Goal: Learn about a topic

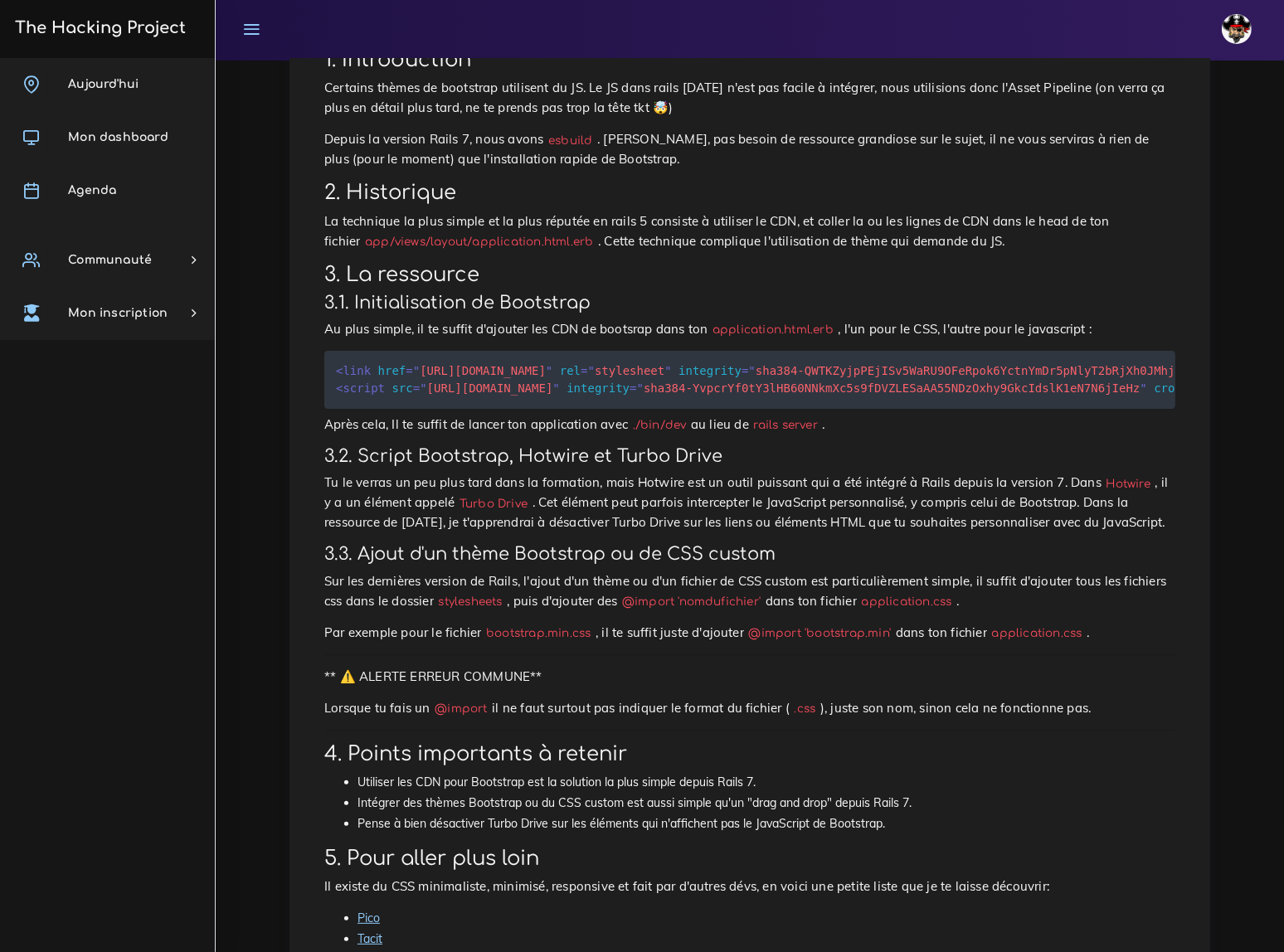
scroll to position [376, 0]
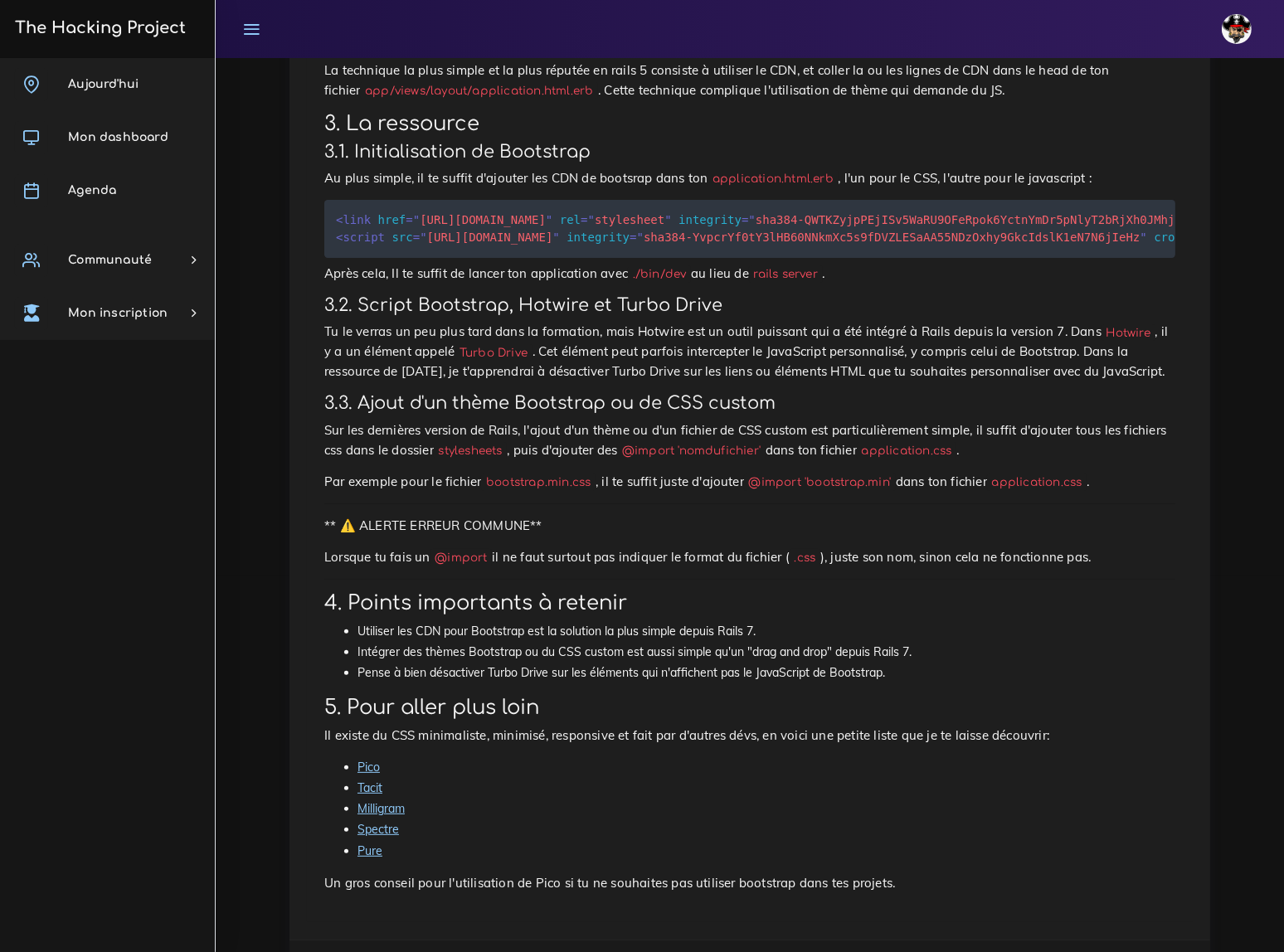
click at [747, 351] on p "Tu le verras un peu plus tard dans la formation, mais Hotwire est un outil puis…" at bounding box center [750, 351] width 852 height 60
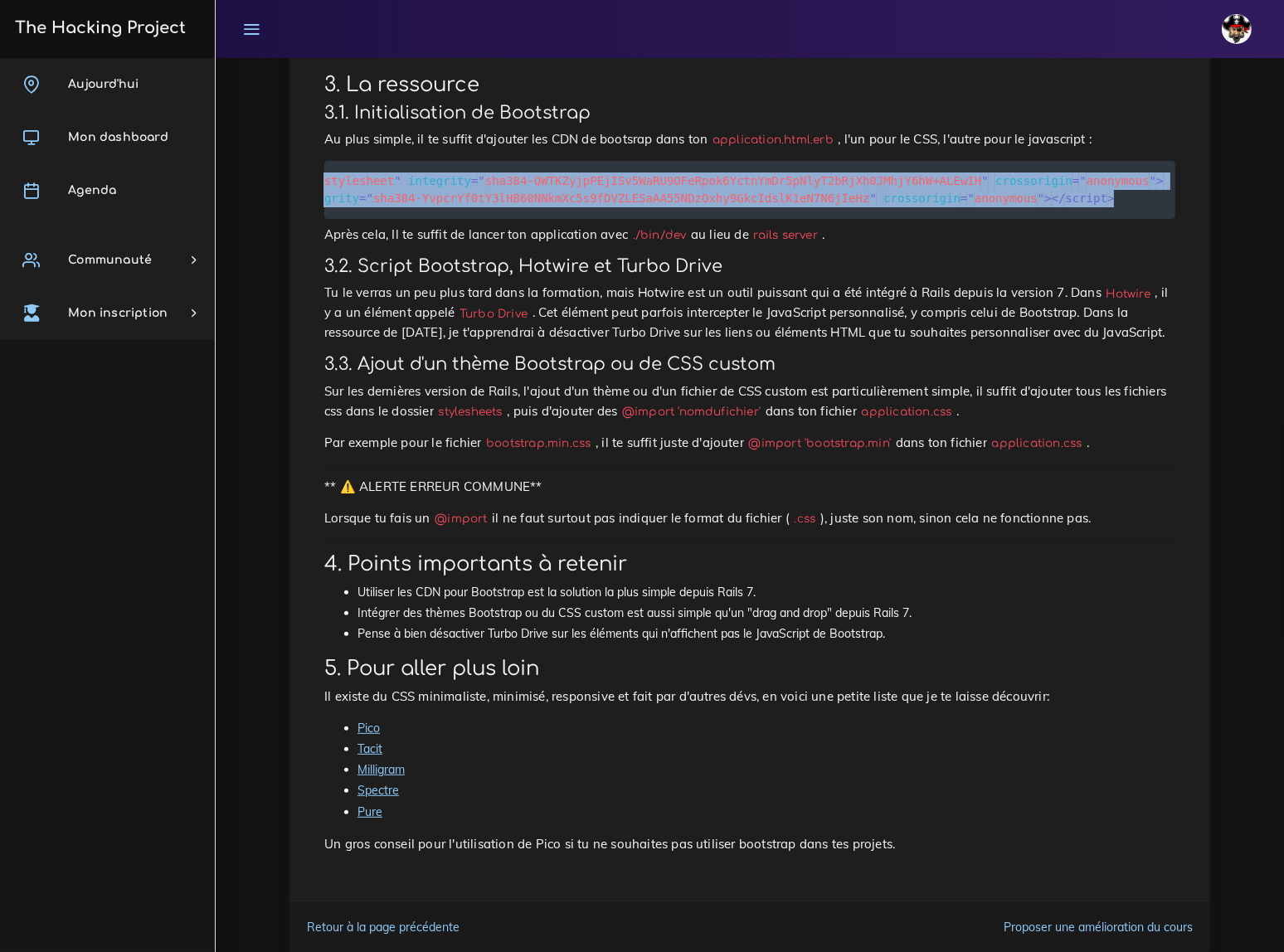
scroll to position [0, 512]
drag, startPoint x: 336, startPoint y: 155, endPoint x: 1210, endPoint y: 169, distance: 874.1
click at [1210, 169] on div "Dashboard Les ressources Bootstrap et css façon Rails 7 Bootstrap et css façon …" at bounding box center [749, 308] width 946 height 1332
copy code "< link href = " https://cdn.jsdelivr.net/npm/bootstrap@5.3.3/dist/css/bootstrap…"
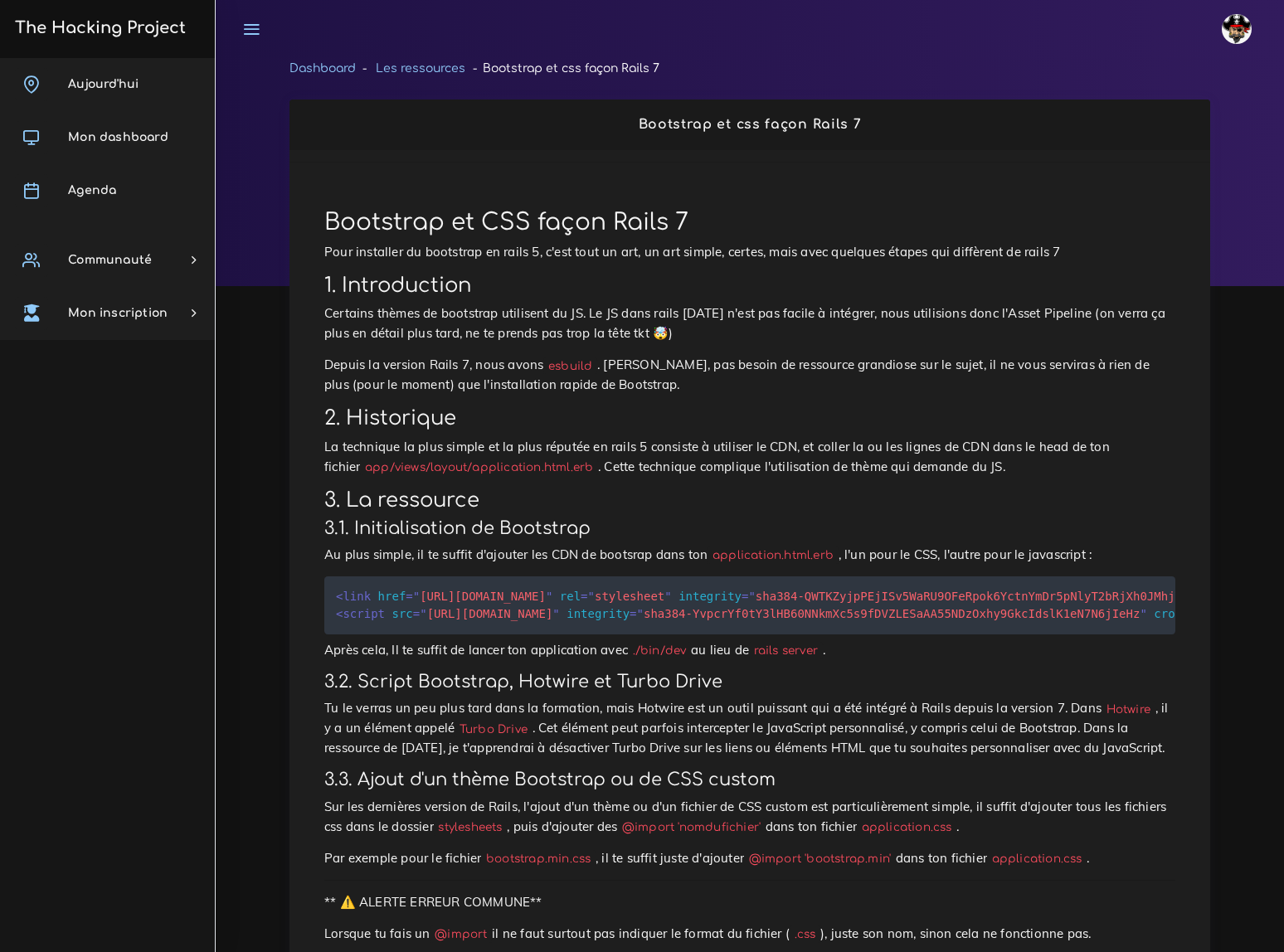
scroll to position [415, 0]
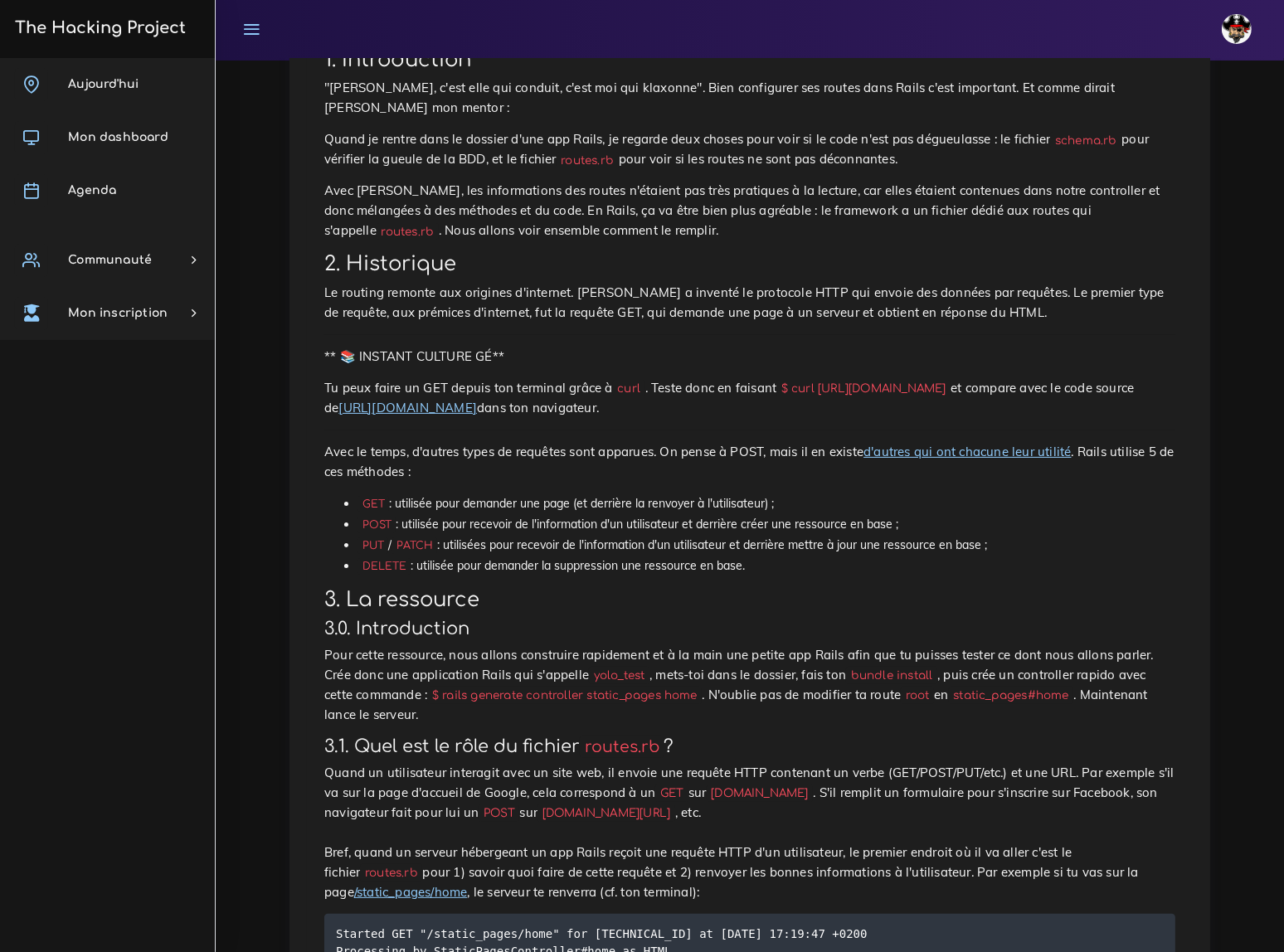
scroll to position [150, 0]
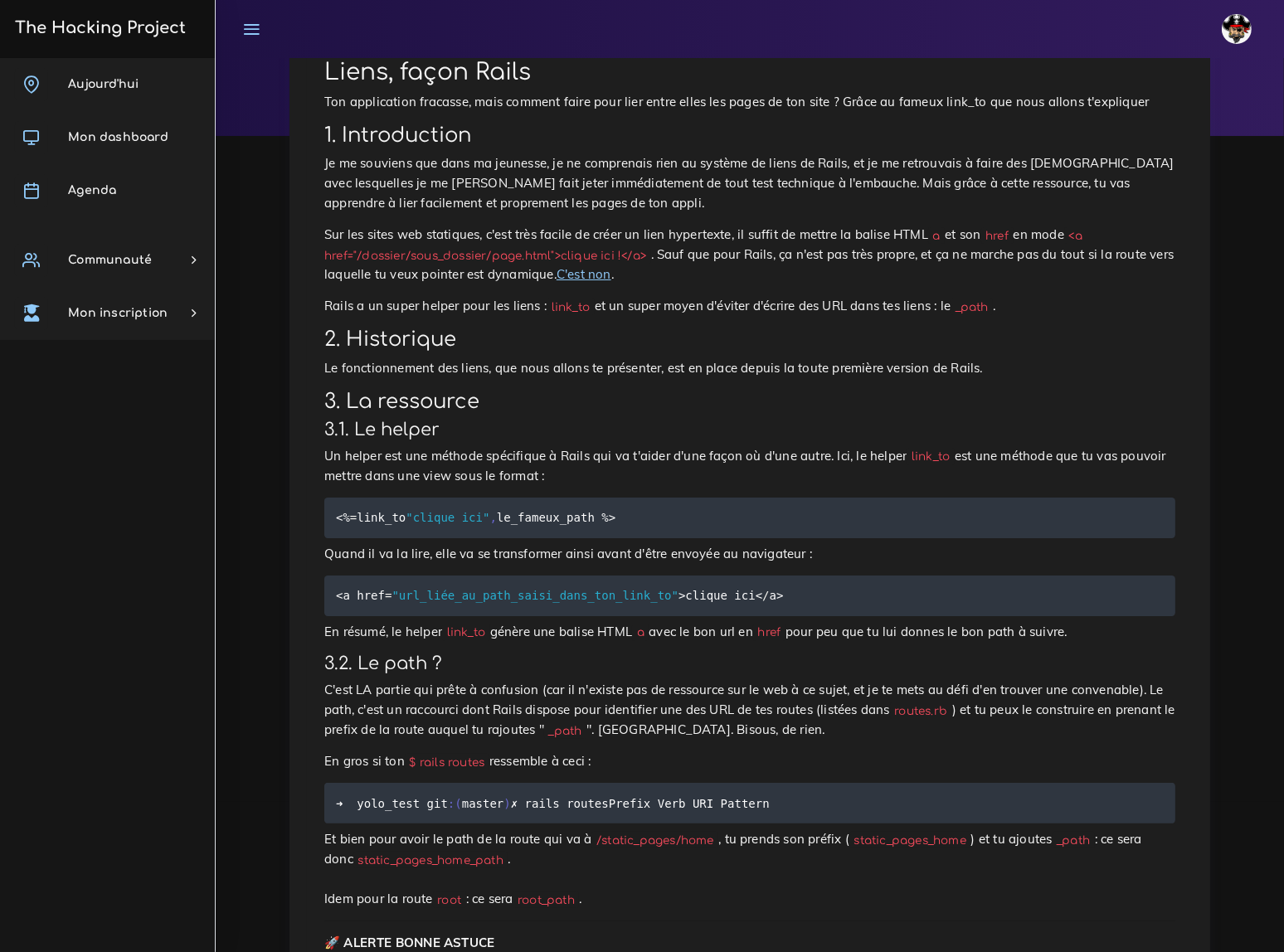
scroll to position [75, 0]
